Goal: Communication & Community: Connect with others

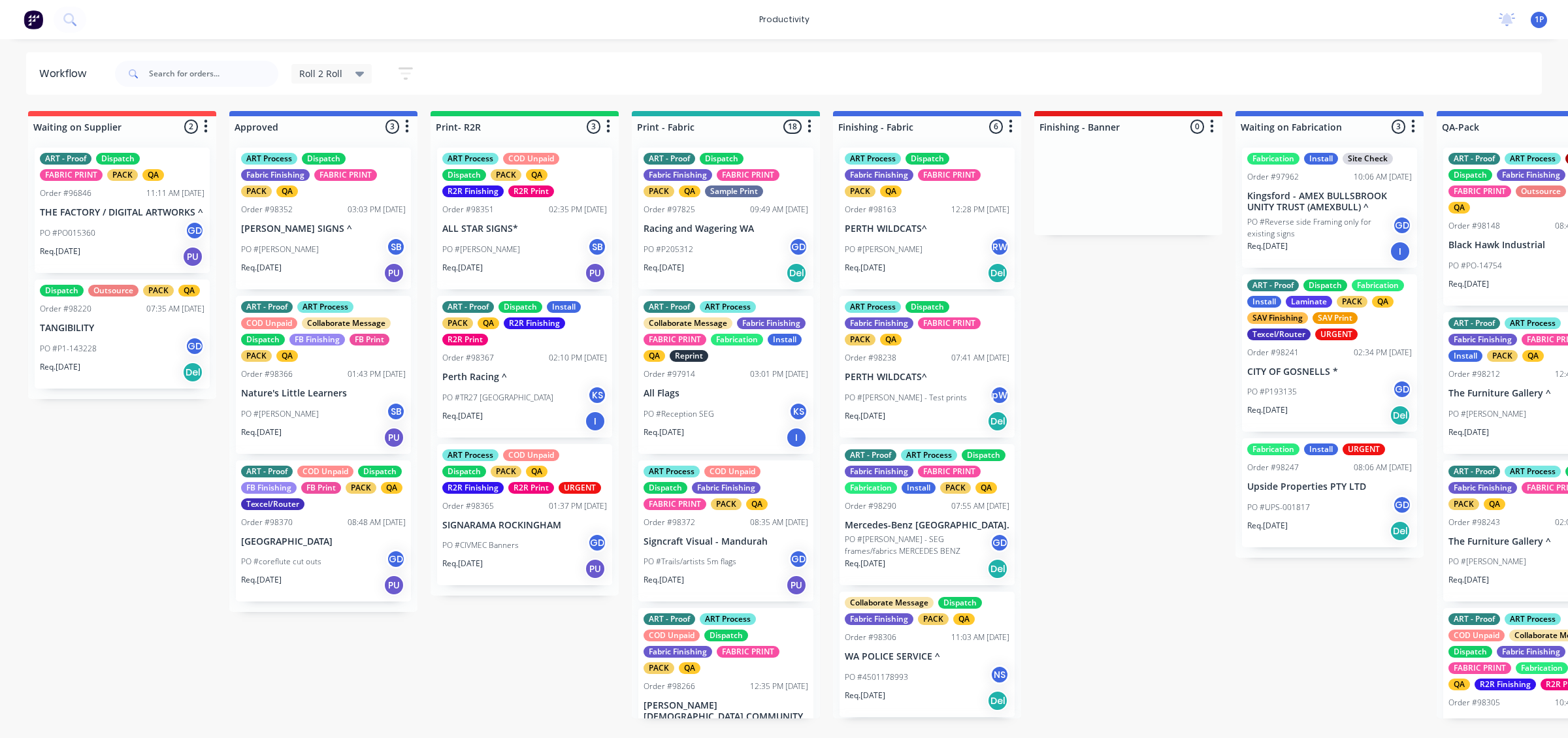
click at [1455, 73] on div "Roll 2 Roll Save new view None edit Roll 2 Roll (Default) edit ART DEPT edit Ba…" at bounding box center [827, 74] width 1430 height 39
click at [164, 73] on input "text" at bounding box center [214, 74] width 130 height 26
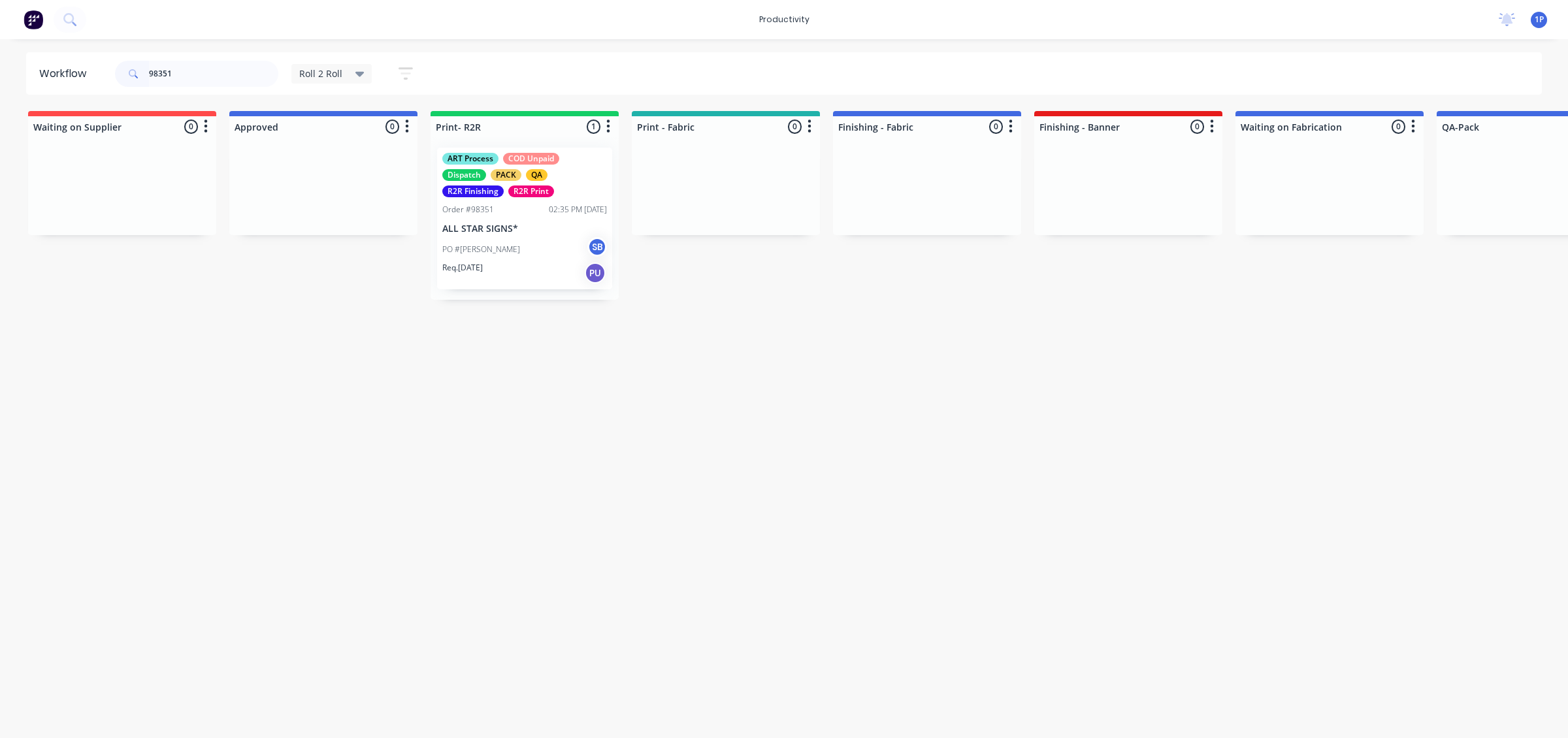
click at [562, 258] on div "PO #[PERSON_NAME] SB" at bounding box center [524, 250] width 165 height 25
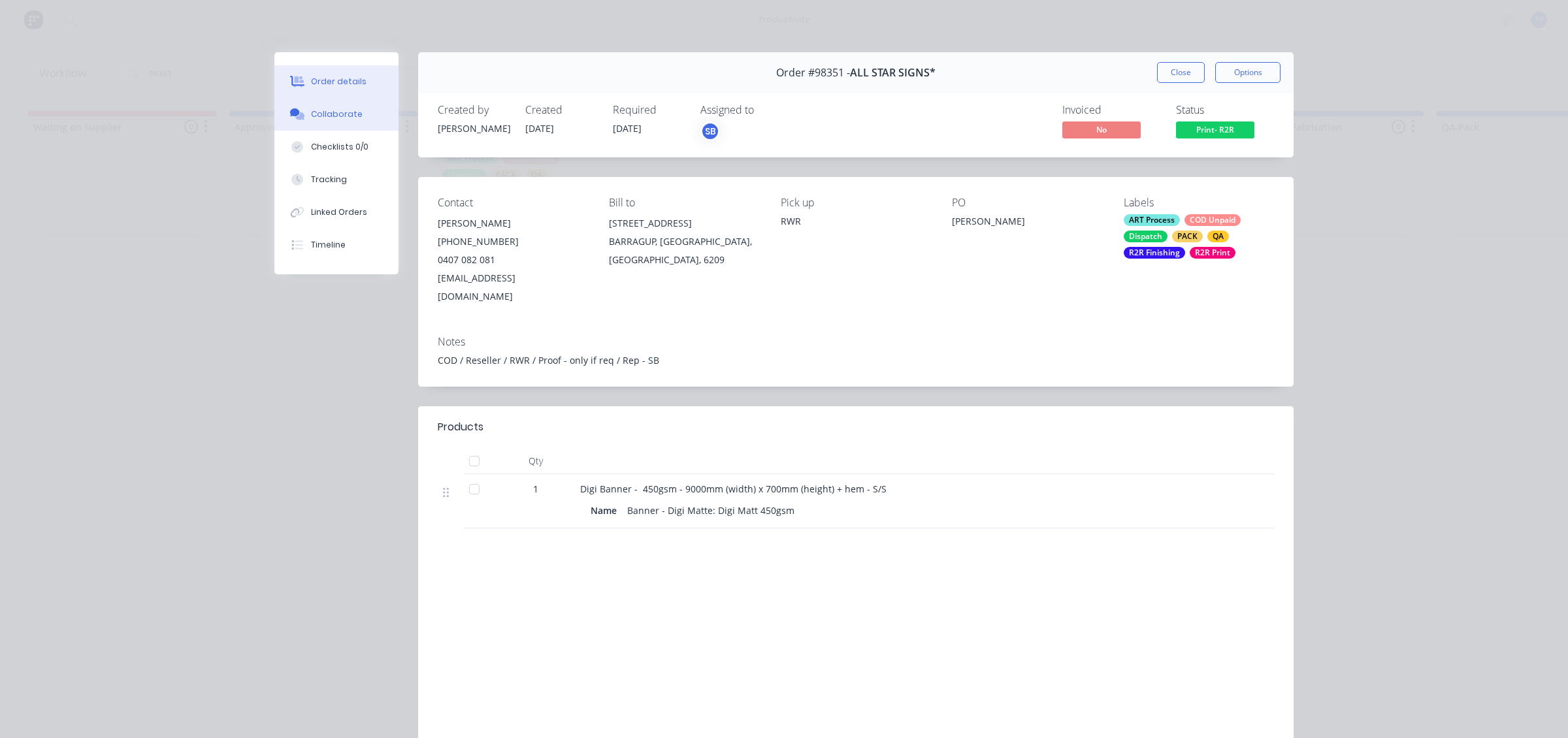
click at [311, 115] on div "Collaborate" at bounding box center [337, 114] width 52 height 12
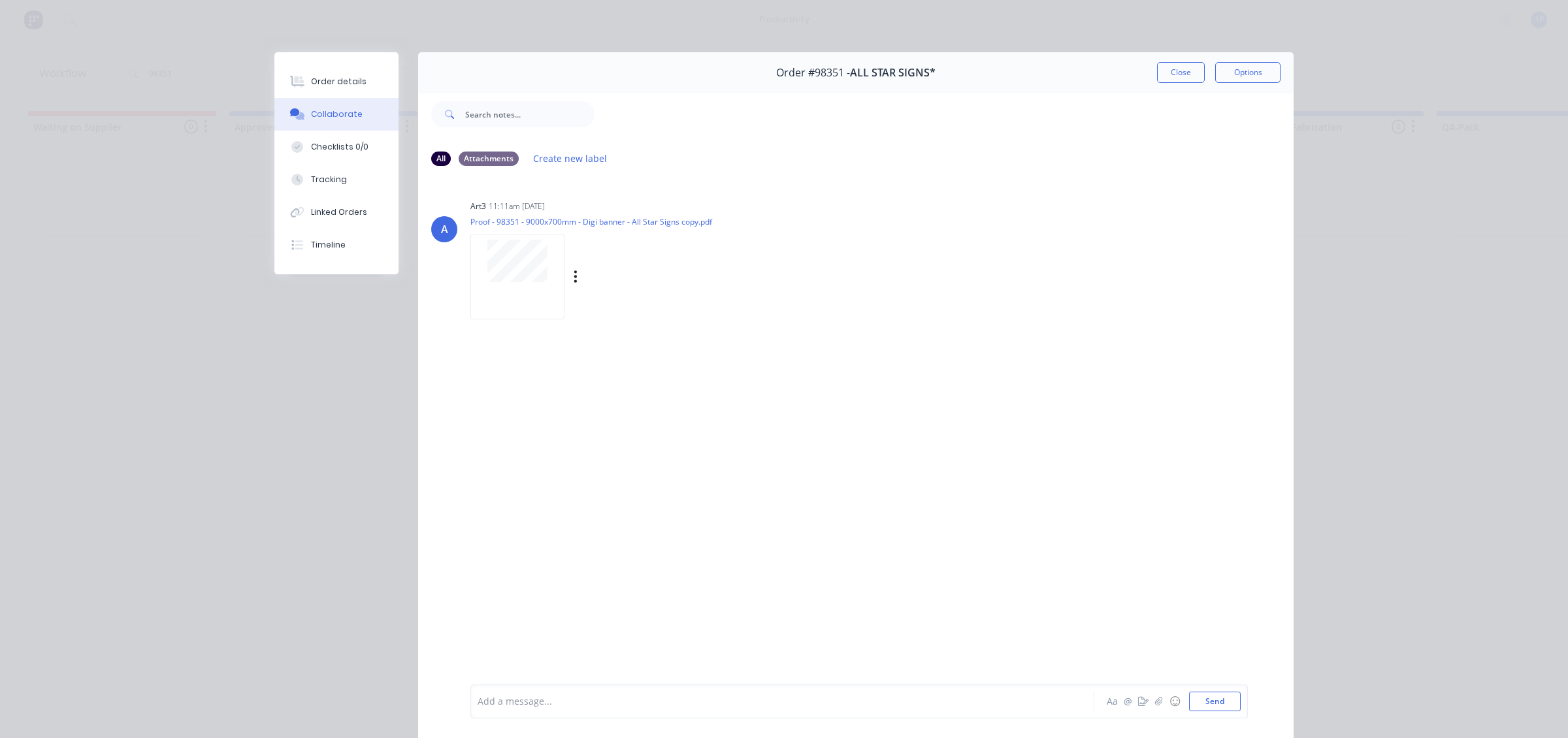
click at [524, 298] on div at bounding box center [517, 277] width 94 height 85
click at [1163, 83] on div "Order #98351 - ALL STAR SIGNS* Close Options" at bounding box center [855, 73] width 876 height 41
click at [1164, 79] on button "Close" at bounding box center [1181, 73] width 47 height 21
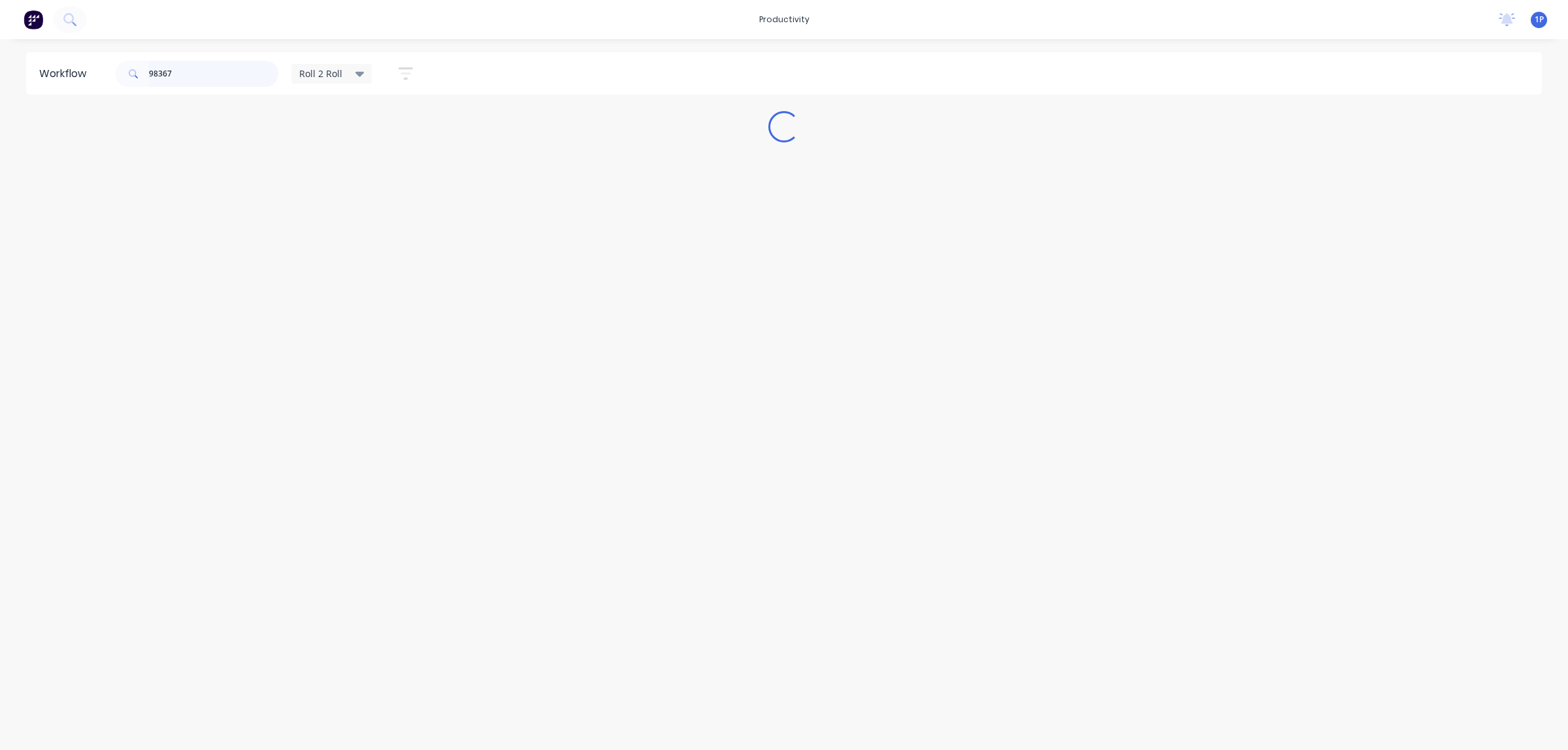
type input "98367"
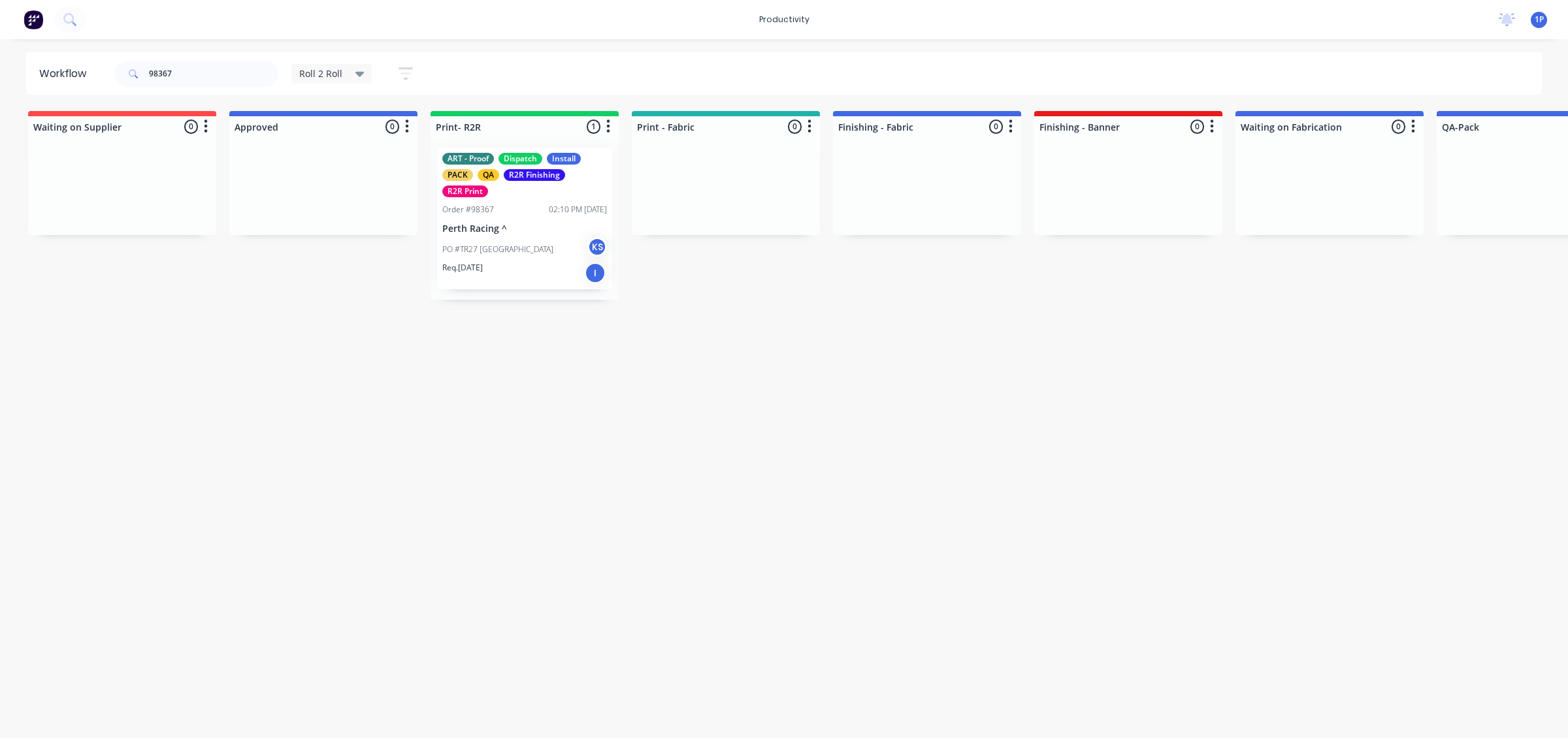
click at [516, 255] on p "PO #TR27 [GEOGRAPHIC_DATA]" at bounding box center [498, 249] width 111 height 12
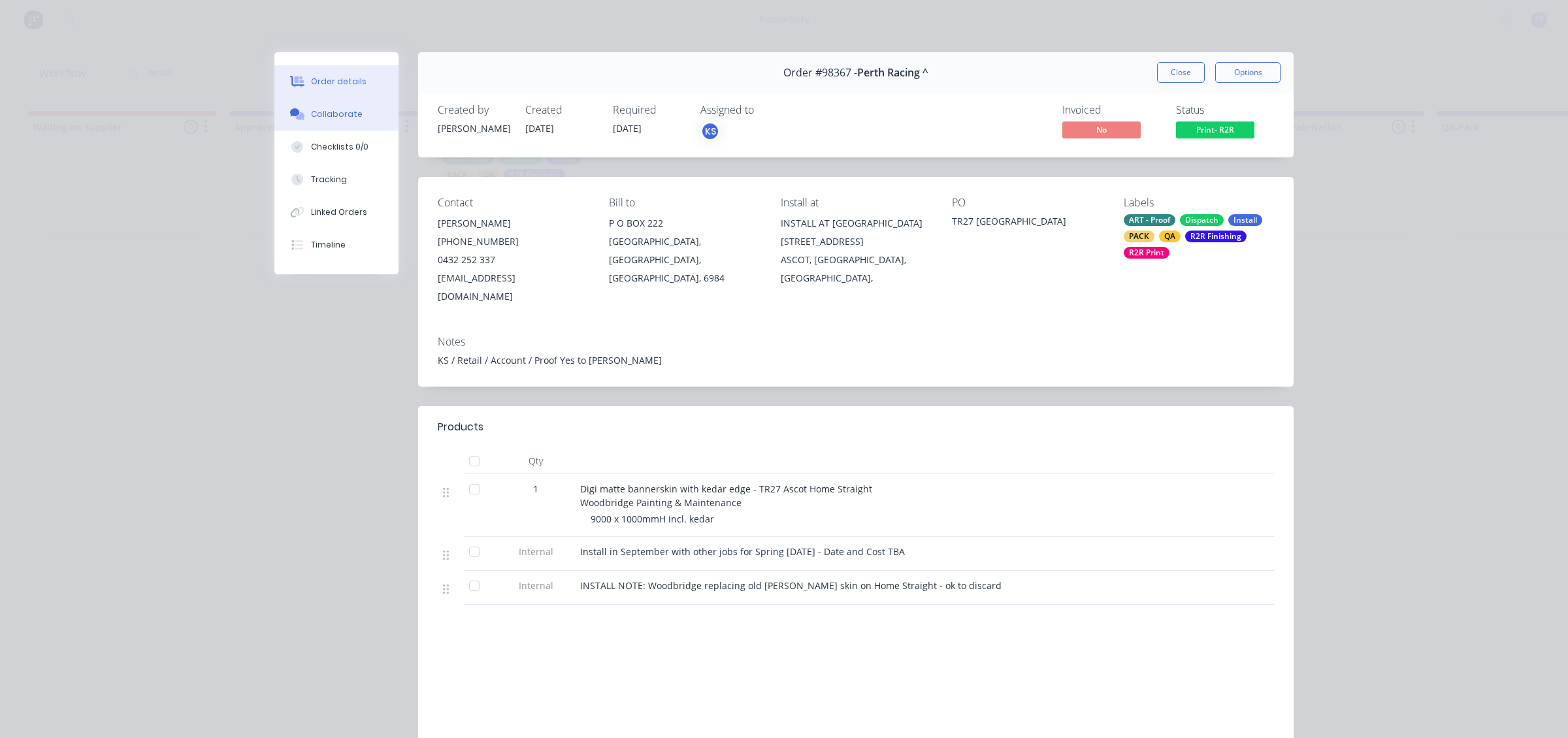
click at [326, 119] on div "Collaborate" at bounding box center [337, 114] width 52 height 12
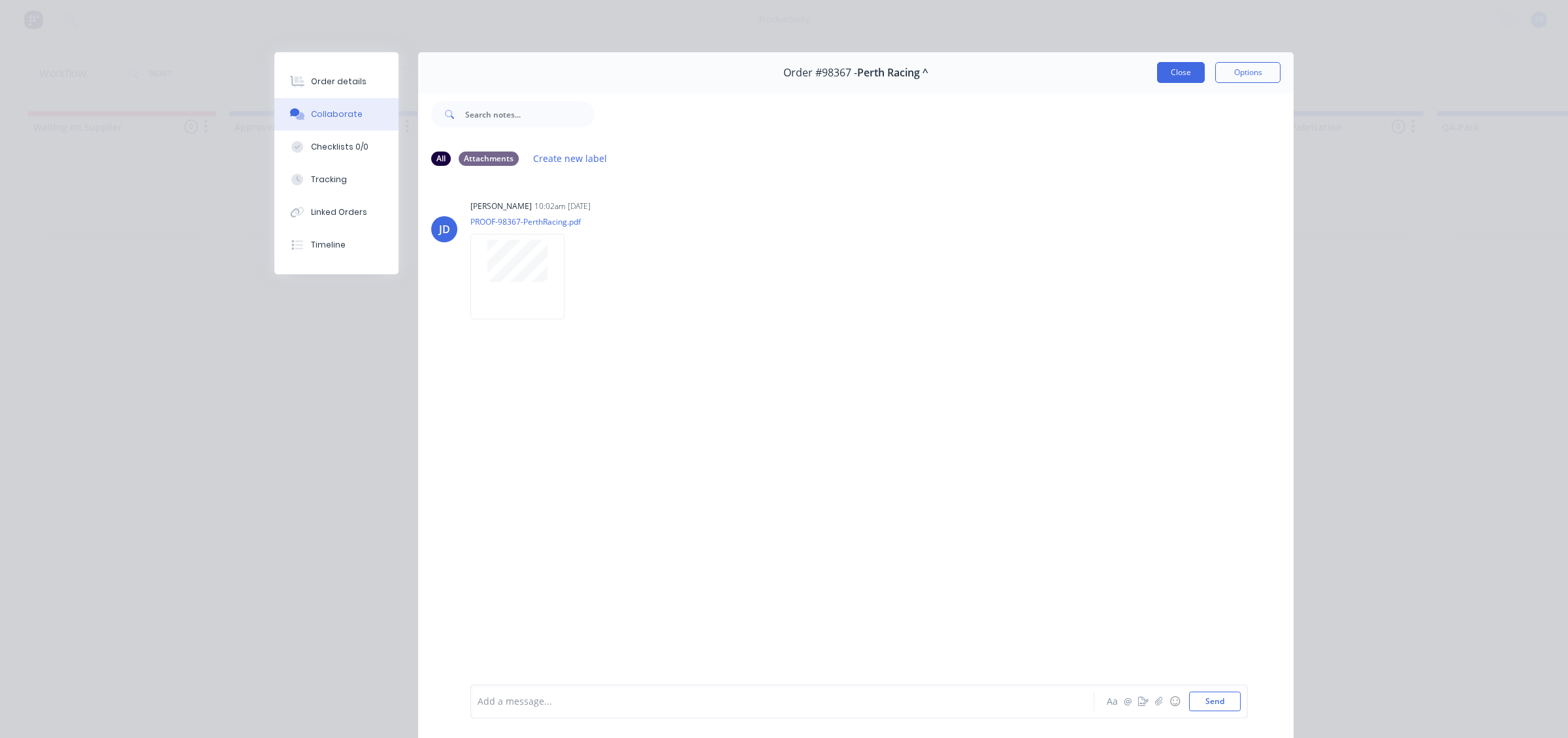
click at [1170, 64] on button "Close" at bounding box center [1181, 73] width 47 height 21
